Goal: Task Accomplishment & Management: Complete application form

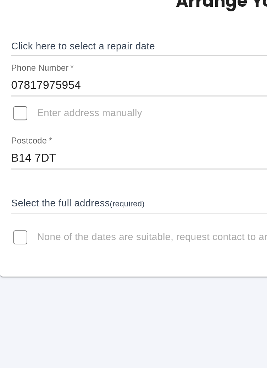
click at [23, 164] on body "Arrange Your Repair Click here to select a repair date ​ Phone Number   * 07817…" at bounding box center [133, 184] width 267 height 368
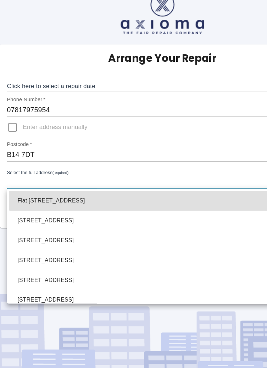
scroll to position [11, 0]
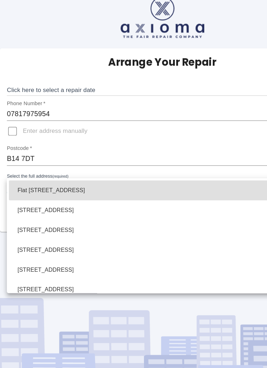
click at [11, 112] on div at bounding box center [133, 184] width 267 height 368
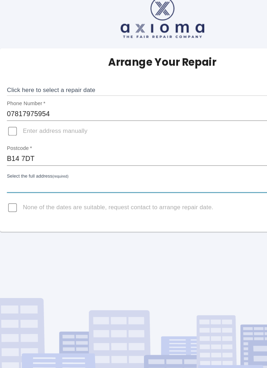
click at [12, 111] on input "Enter address manually" at bounding box center [10, 119] width 17 height 17
checkbox input "true"
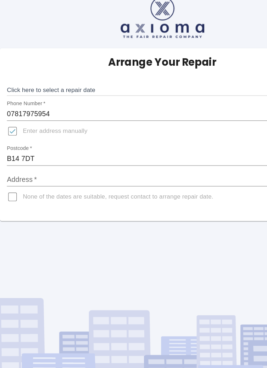
click at [20, 153] on input "Address   *" at bounding box center [134, 158] width 256 height 11
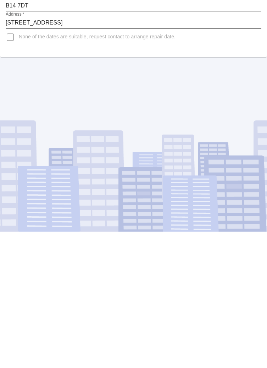
scroll to position [34, 0]
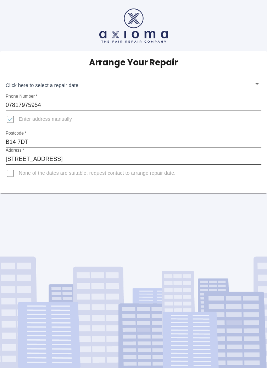
type input "[STREET_ADDRESS]"
